Goal: Task Accomplishment & Management: Use online tool/utility

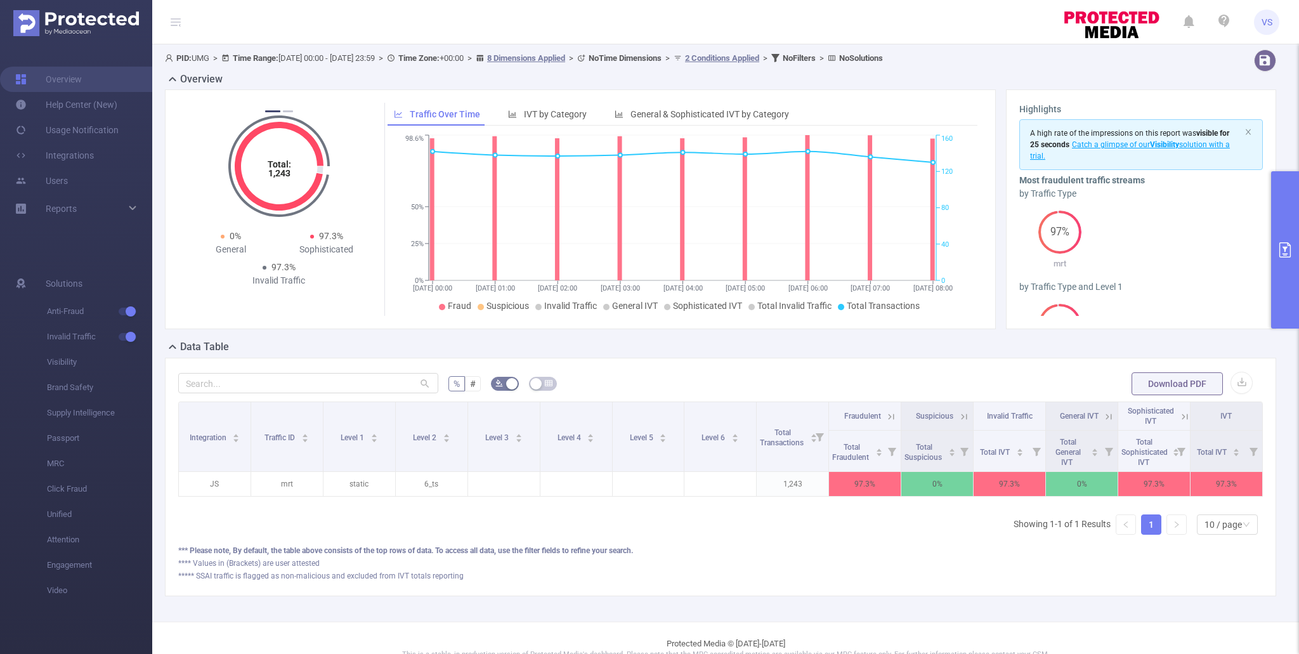
click at [1284, 271] on button "primary" at bounding box center [1285, 249] width 28 height 157
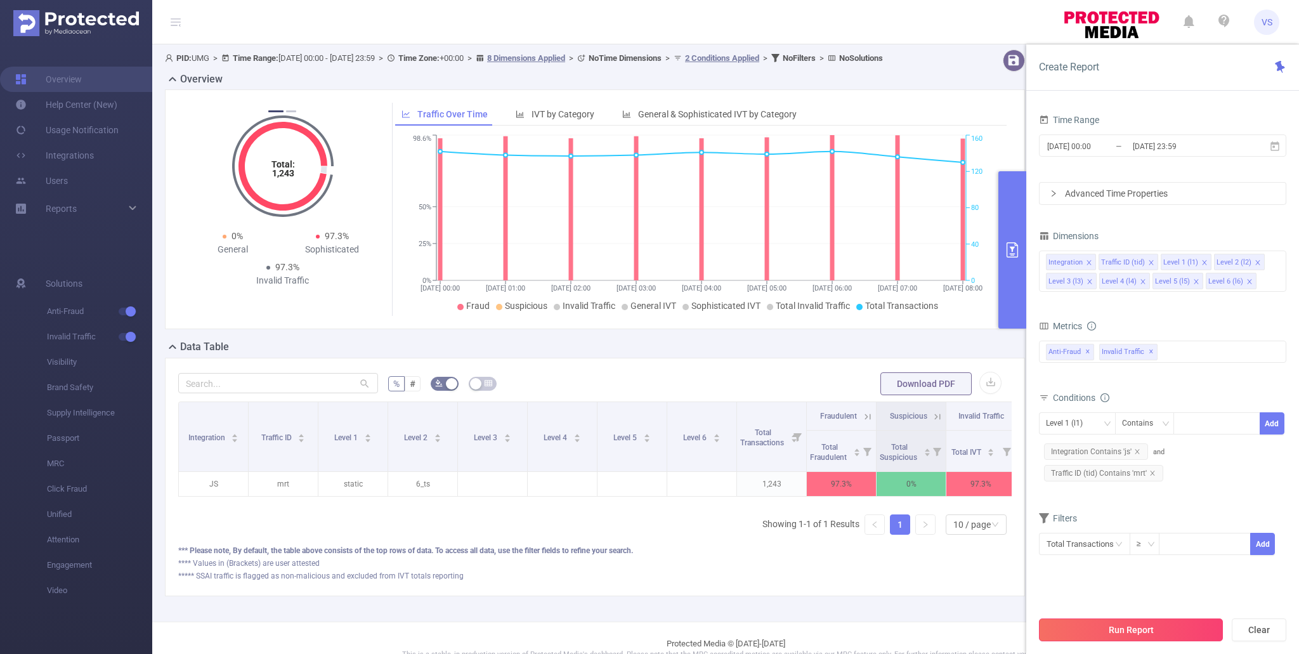
click at [1150, 634] on button "Run Report" at bounding box center [1131, 629] width 184 height 23
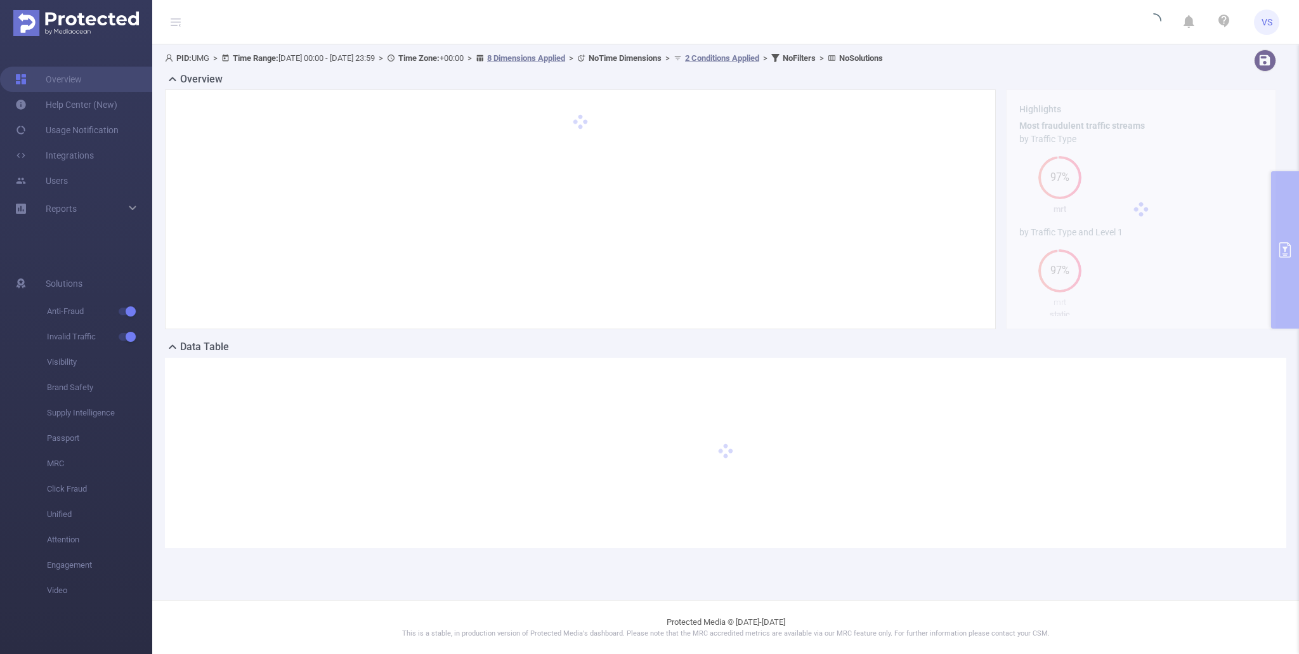
click at [1150, 634] on p "This is a stable, in production version of Protected Media's dashboard. Please …" at bounding box center [725, 633] width 1083 height 11
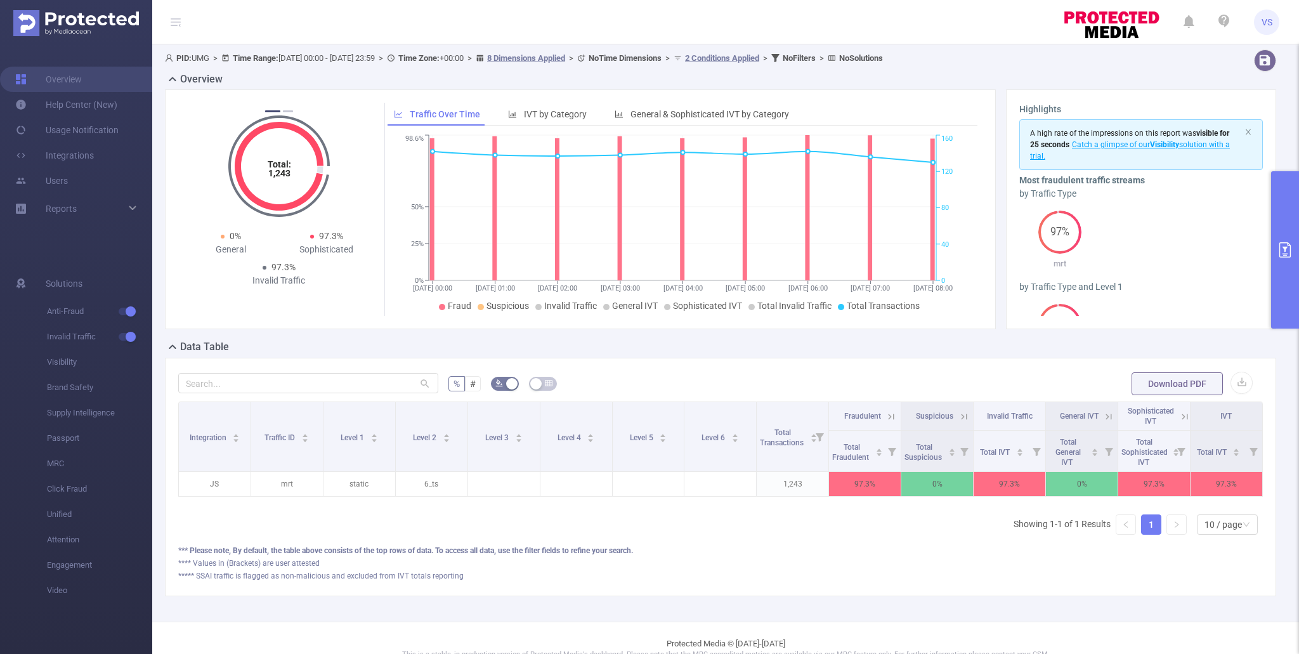
click at [1285, 284] on button "primary" at bounding box center [1285, 249] width 28 height 157
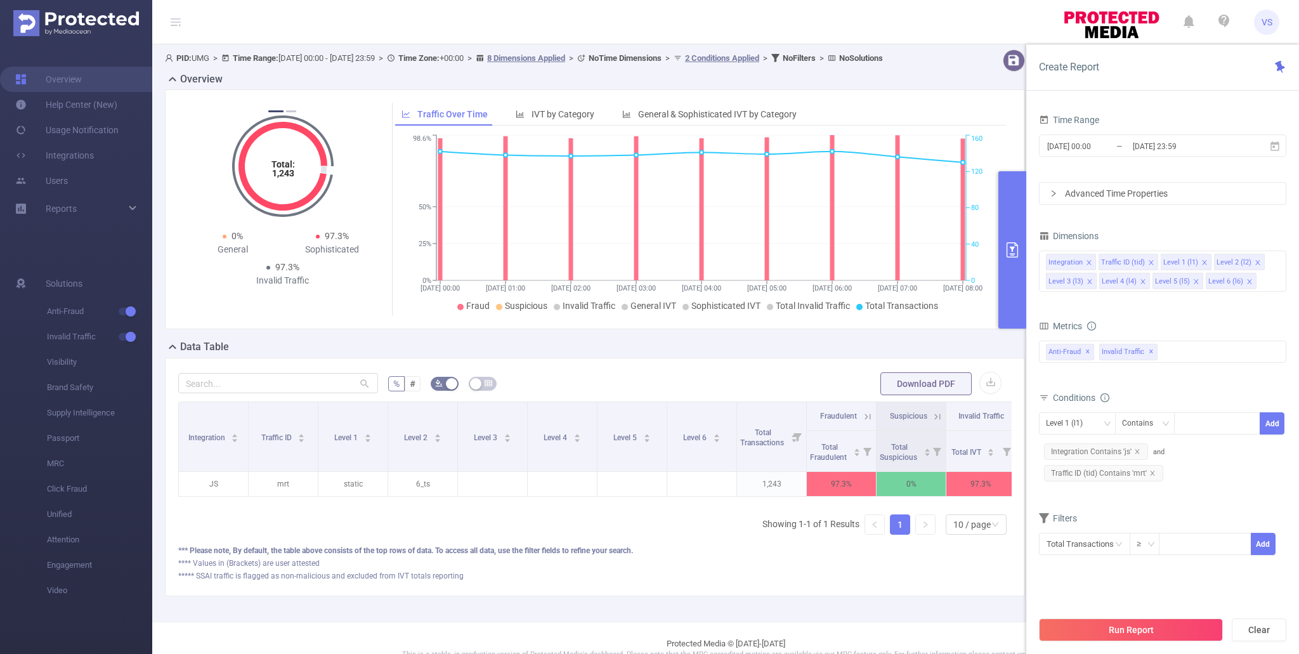
click at [922, 355] on div "Data Table" at bounding box center [600, 348] width 870 height 18
click at [665, 582] on div "***** SSAI traffic is flagged as non-malicious and excluded from IVT totals rep…" at bounding box center [594, 575] width 833 height 11
click at [1102, 631] on button "Run Report" at bounding box center [1131, 629] width 184 height 23
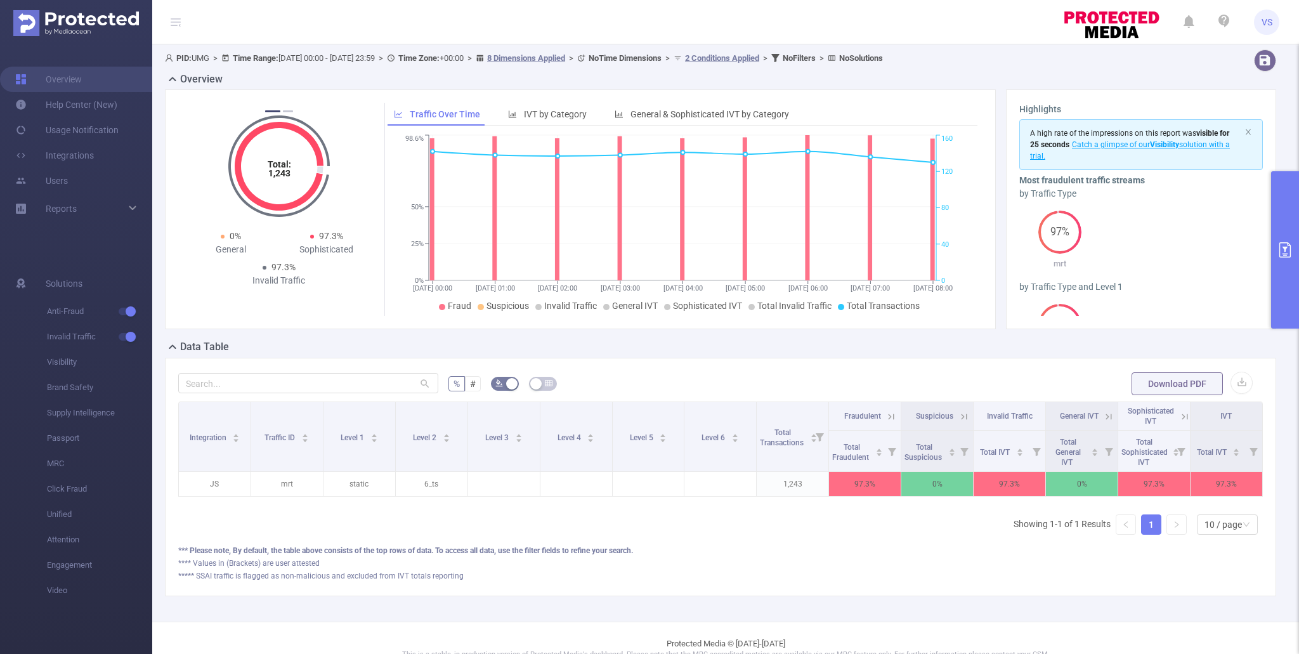
click at [1277, 304] on button "primary" at bounding box center [1285, 249] width 28 height 157
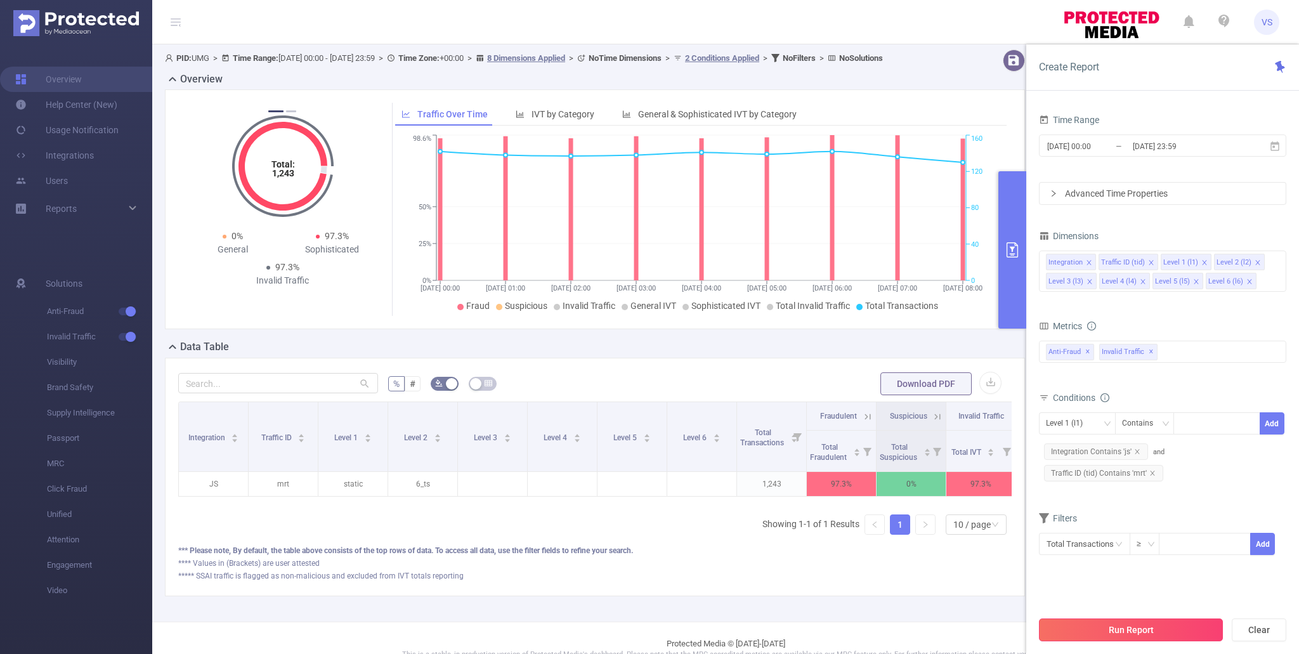
click at [1131, 623] on button "Run Report" at bounding box center [1131, 629] width 184 height 23
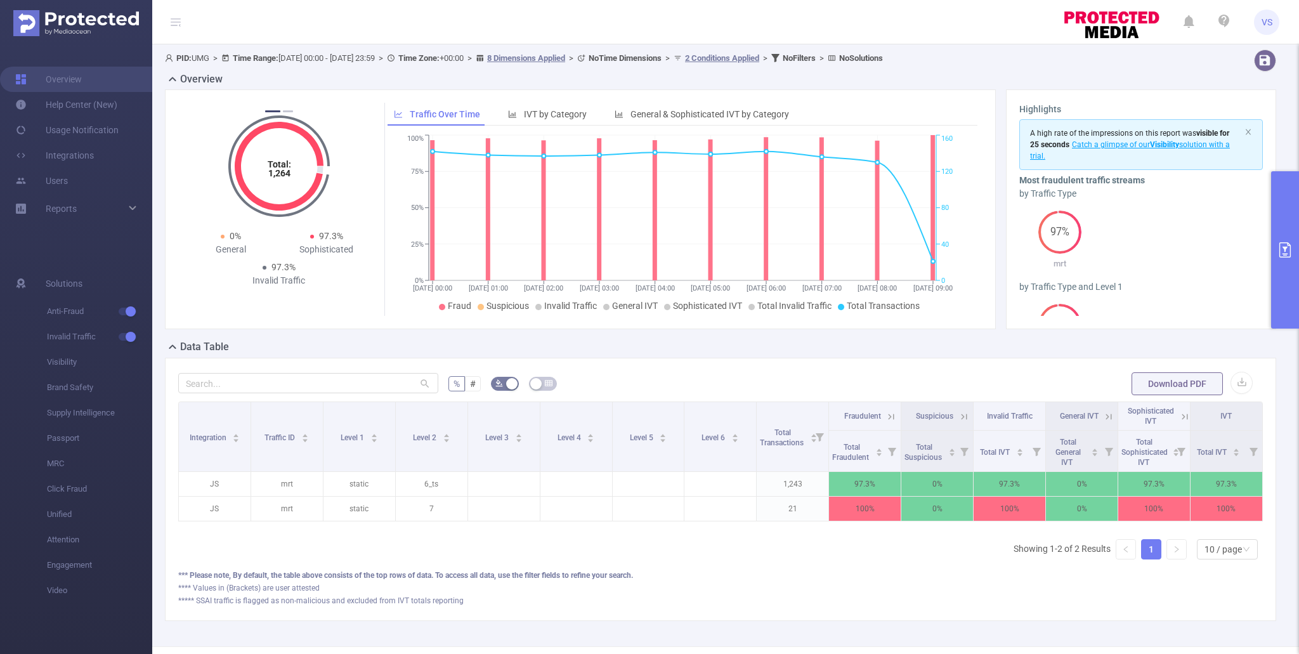
click at [1184, 420] on icon at bounding box center [1184, 416] width 11 height 11
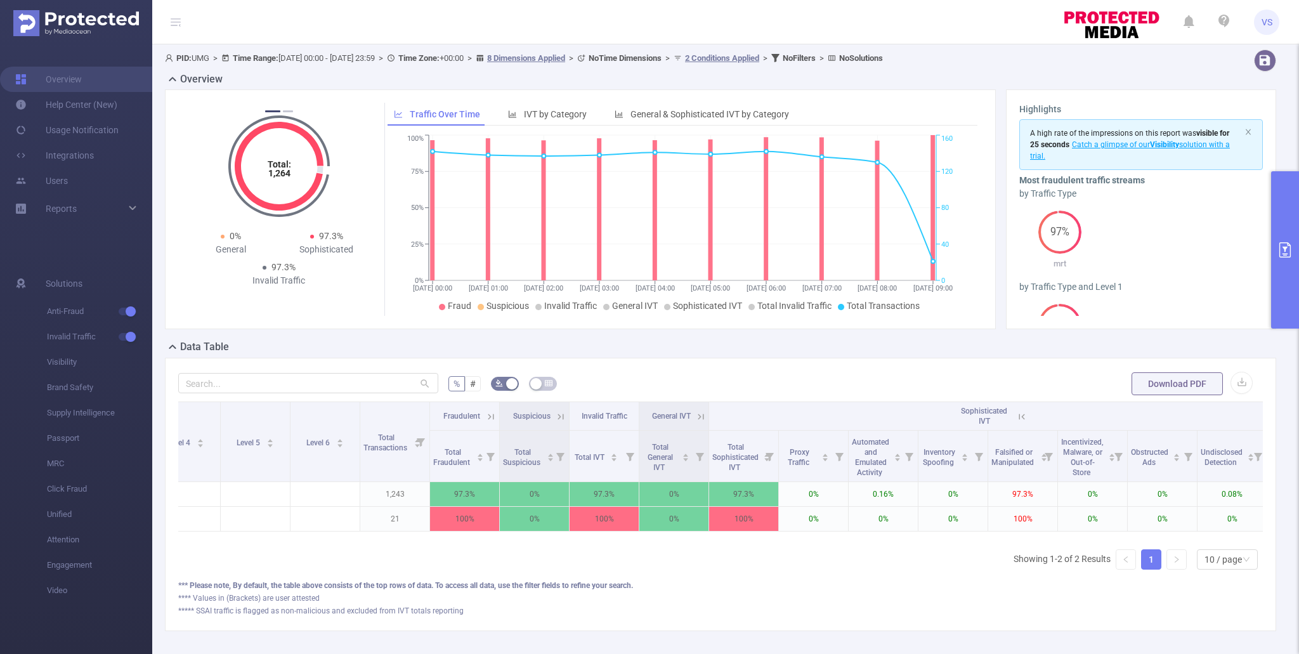
scroll to position [0, 453]
